Goal: Book appointment/travel/reservation

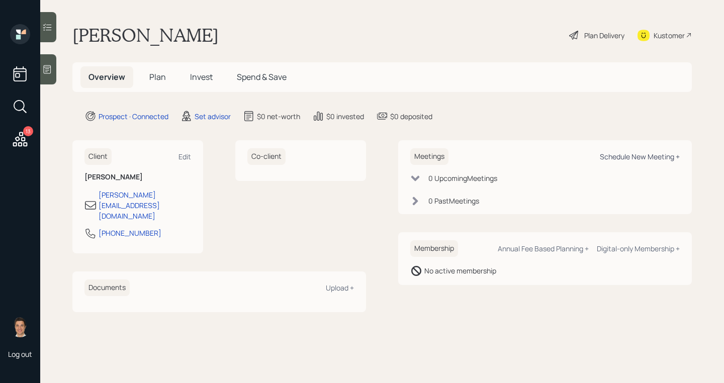
click at [605, 158] on div "Schedule New Meeting +" at bounding box center [640, 157] width 80 height 10
select select "round-[PERSON_NAME]"
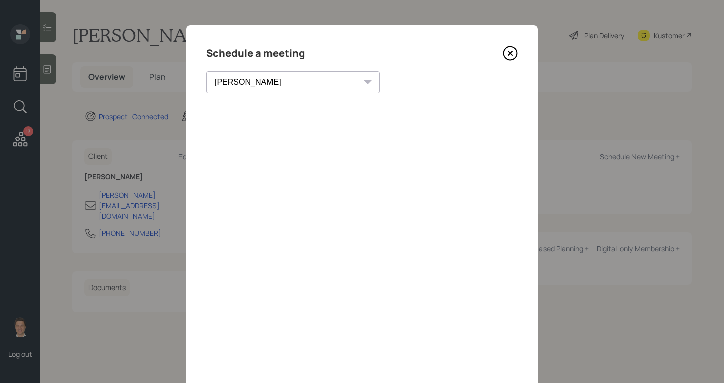
click at [507, 46] on icon at bounding box center [510, 53] width 15 height 15
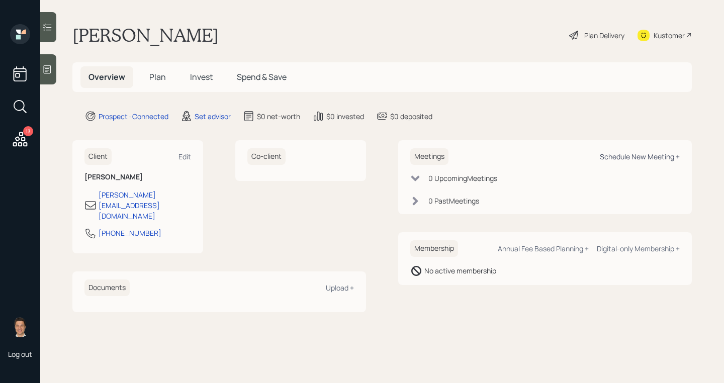
click at [641, 157] on div "Schedule New Meeting +" at bounding box center [640, 157] width 80 height 10
select select "round-[PERSON_NAME]"
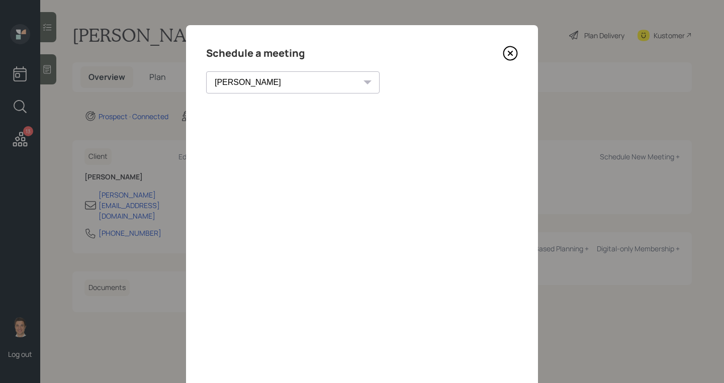
click at [510, 55] on icon at bounding box center [510, 53] width 15 height 15
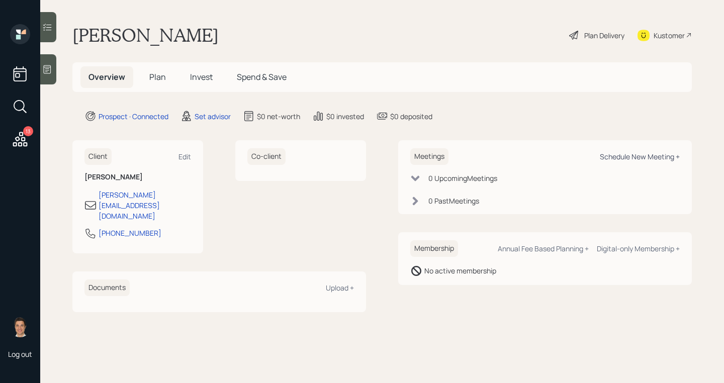
click at [616, 158] on div "Schedule New Meeting +" at bounding box center [640, 157] width 80 height 10
select select "round-[PERSON_NAME]"
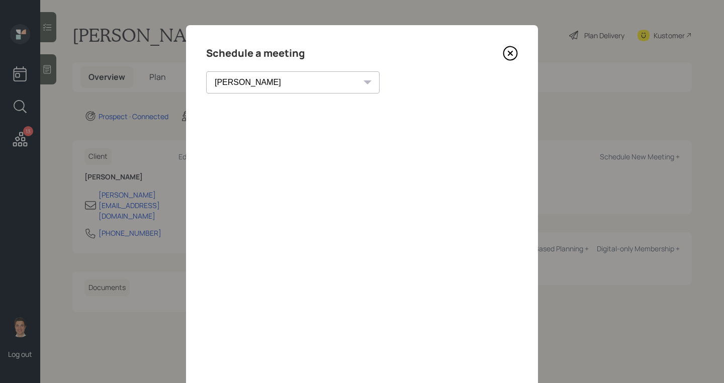
click at [509, 52] on icon at bounding box center [510, 53] width 4 height 4
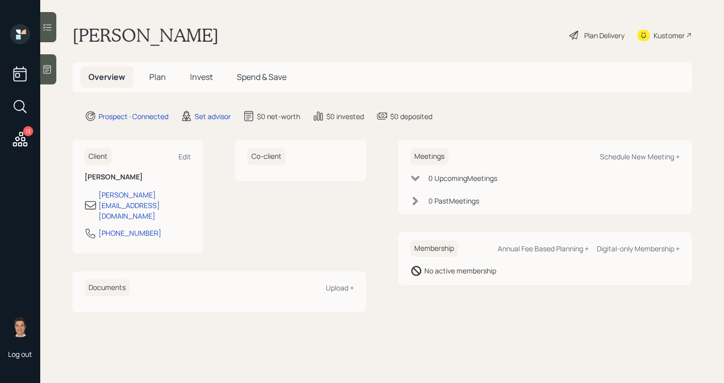
click at [50, 68] on icon at bounding box center [47, 69] width 10 height 10
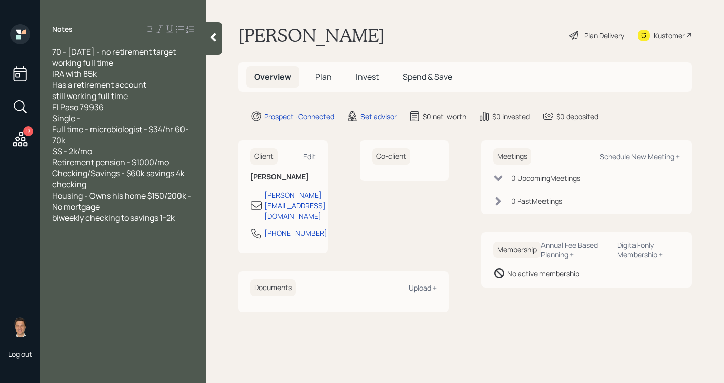
click at [215, 45] on div at bounding box center [214, 38] width 16 height 33
